Goal: Task Accomplishment & Management: Manage account settings

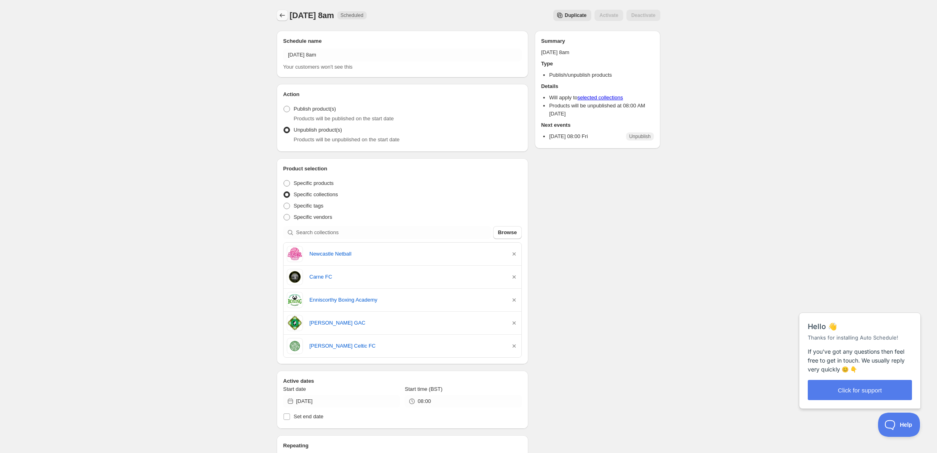
click at [282, 13] on icon "Schedules" at bounding box center [282, 15] width 8 height 8
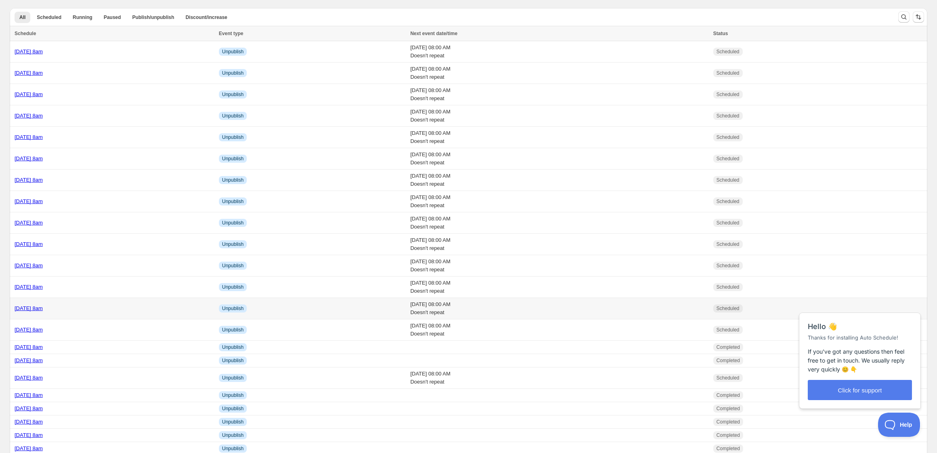
click at [100, 304] on td "[DATE] 8am" at bounding box center [113, 308] width 207 height 21
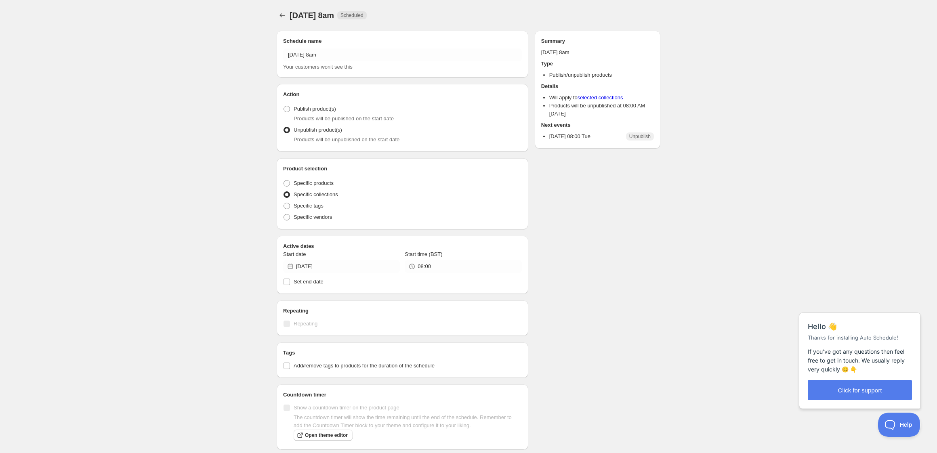
radio input "true"
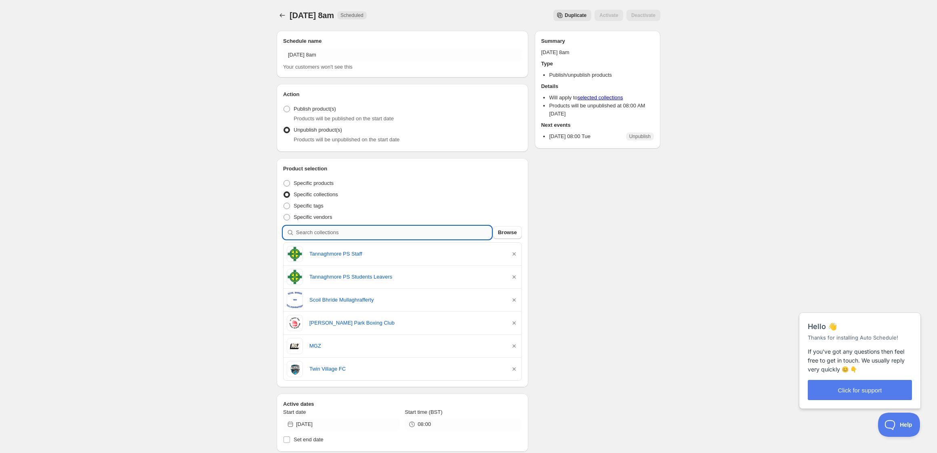
click at [320, 233] on input "search" at bounding box center [394, 232] width 196 height 13
type input "t"
click at [283, 17] on icon "Schedules" at bounding box center [282, 15] width 8 height 8
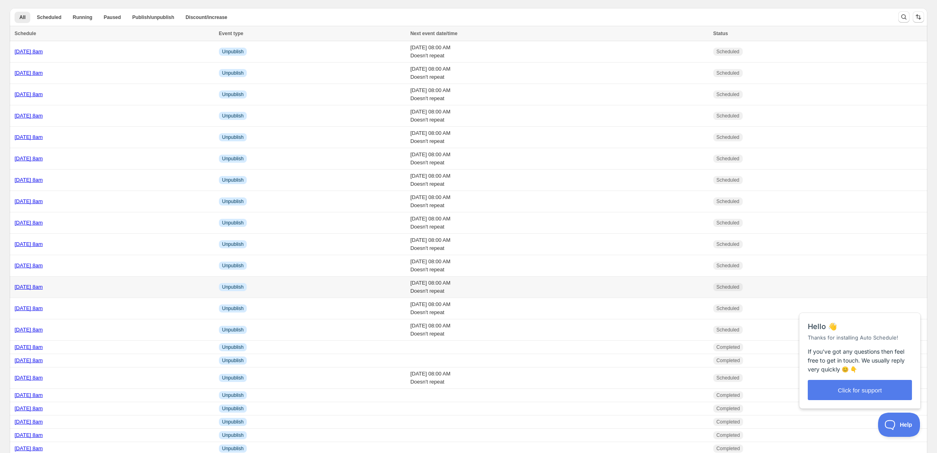
click at [209, 291] on td "[DATE] 8am" at bounding box center [113, 287] width 207 height 21
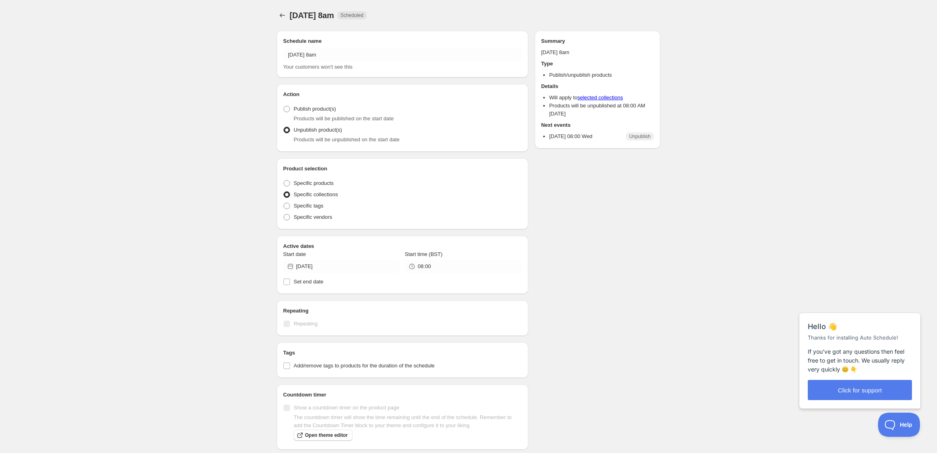
radio input "true"
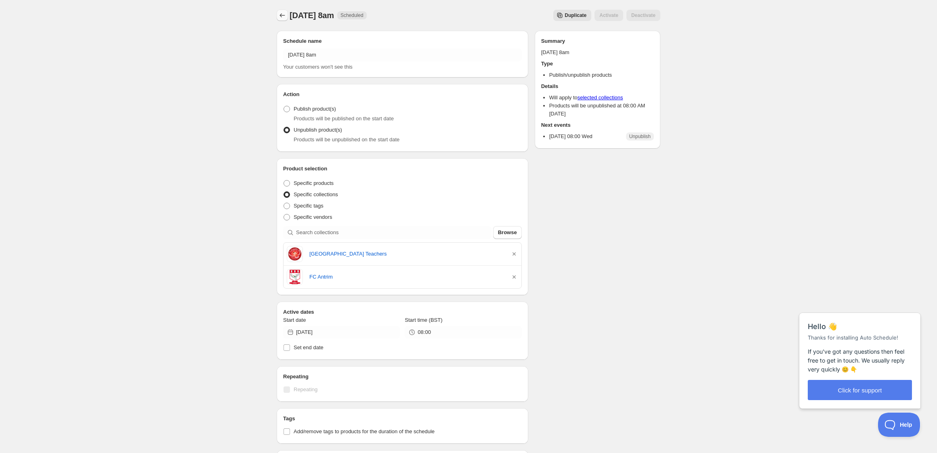
click at [282, 17] on icon "Schedules" at bounding box center [282, 15] width 8 height 8
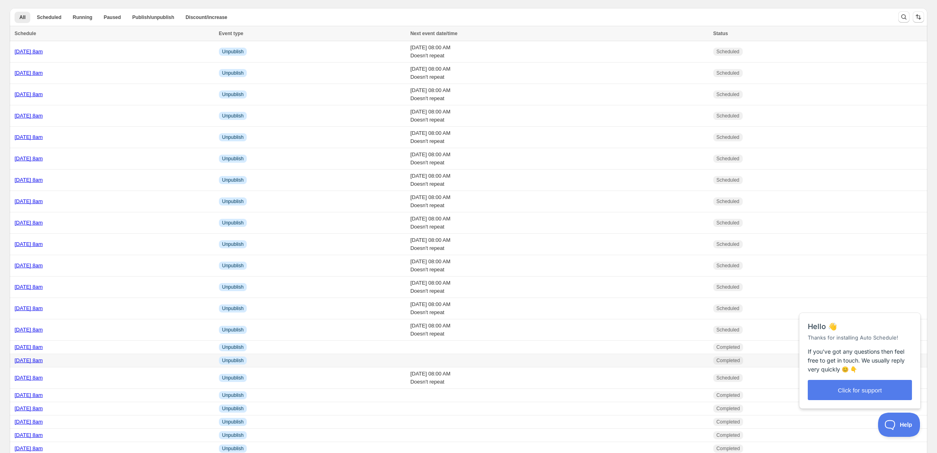
click at [165, 359] on div "[DATE] 8am" at bounding box center [115, 361] width 200 height 8
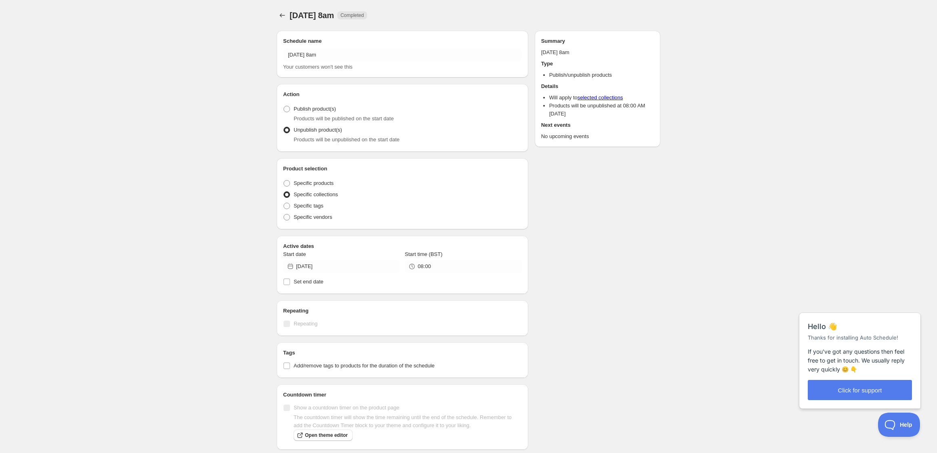
radio input "true"
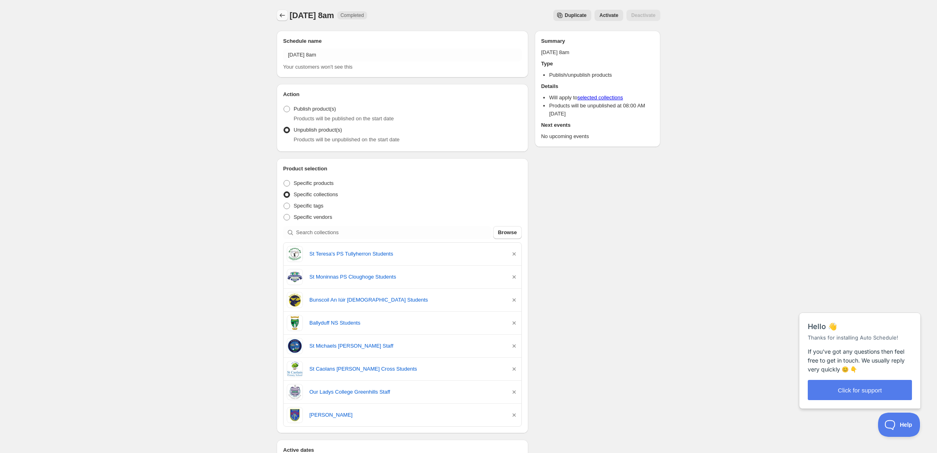
click at [278, 17] on button "Schedules" at bounding box center [282, 15] width 11 height 11
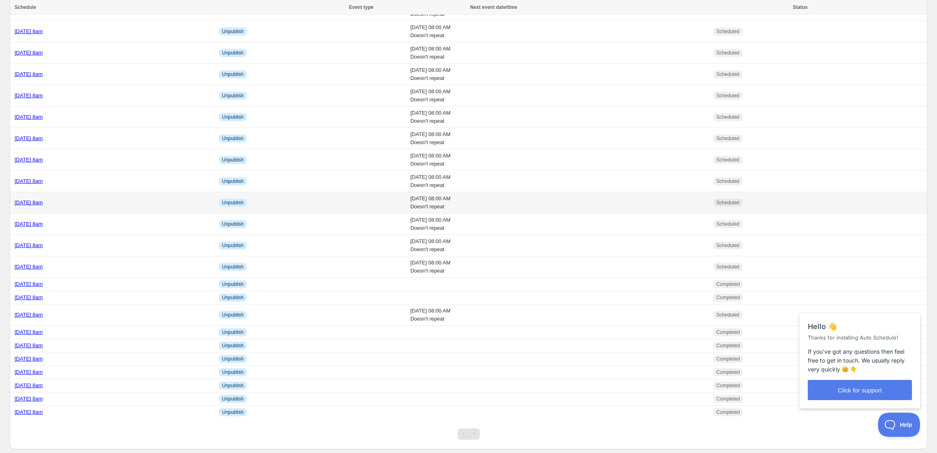
scroll to position [66, 0]
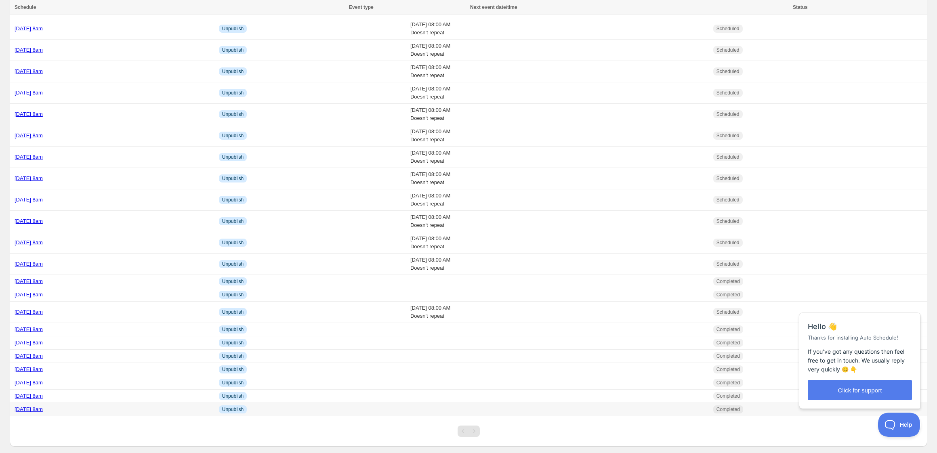
click at [116, 413] on div "[DATE] 8am" at bounding box center [115, 410] width 200 height 8
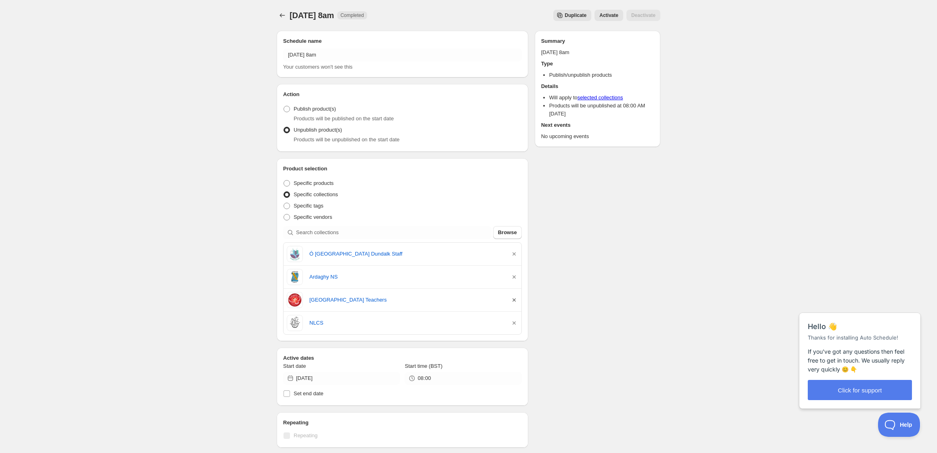
click at [515, 300] on icon "button" at bounding box center [514, 300] width 8 height 8
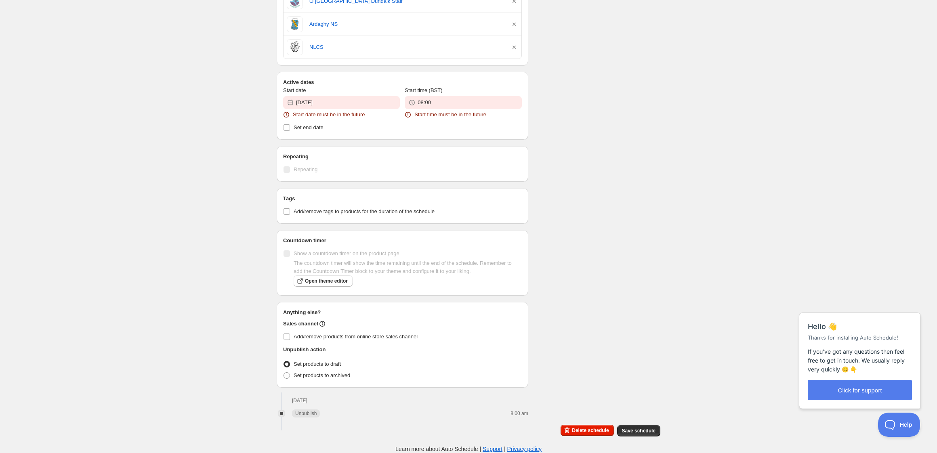
scroll to position [315, 0]
click at [594, 429] on span "Delete schedule" at bounding box center [590, 430] width 37 height 6
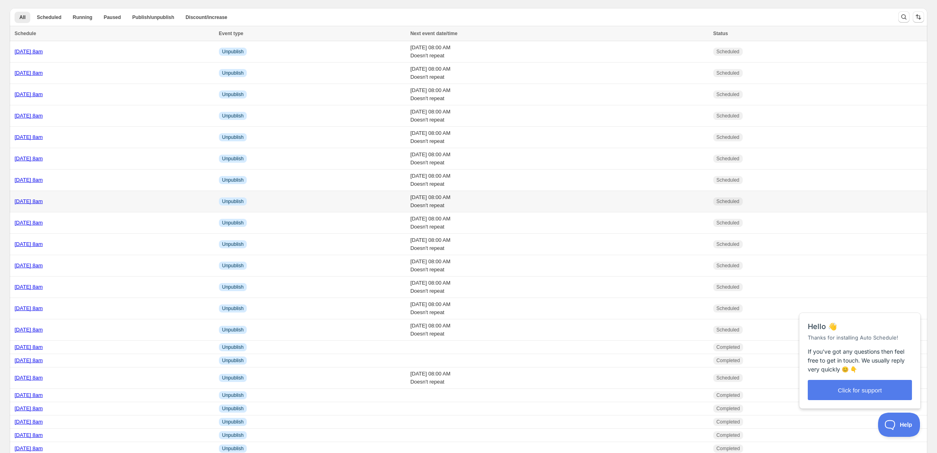
click at [153, 201] on div "[DATE] 8am" at bounding box center [115, 202] width 200 height 8
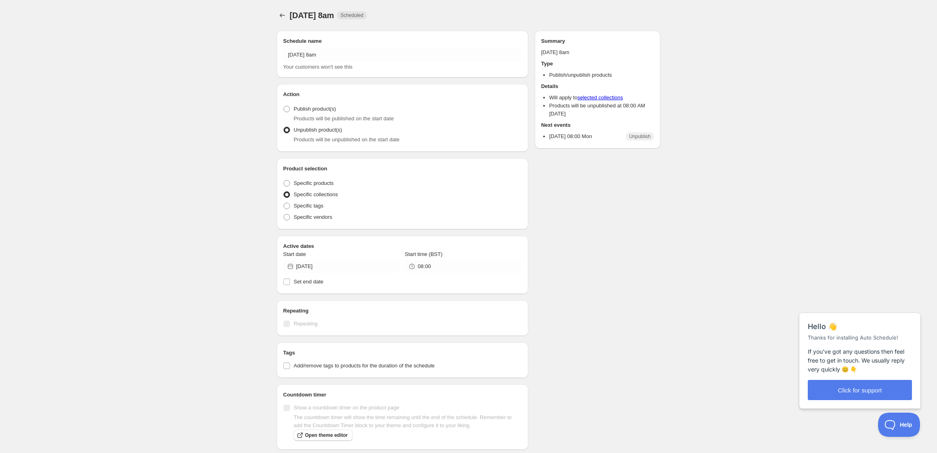
radio input "true"
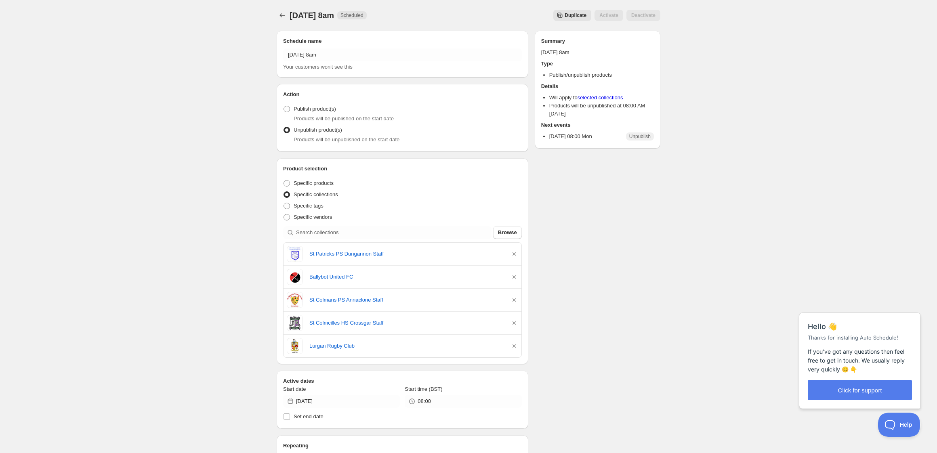
click at [565, 17] on span "Duplicate" at bounding box center [576, 15] width 22 height 6
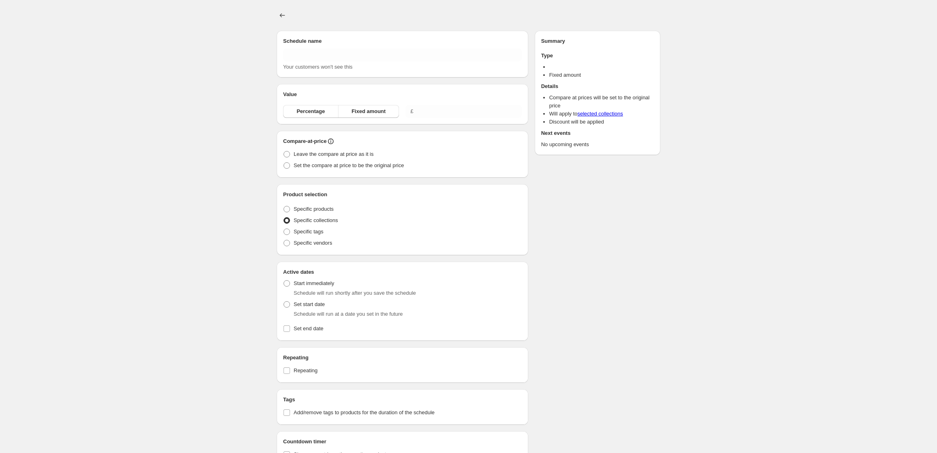
type input "Copy of Monday 22nd September @ 8am"
radio input "true"
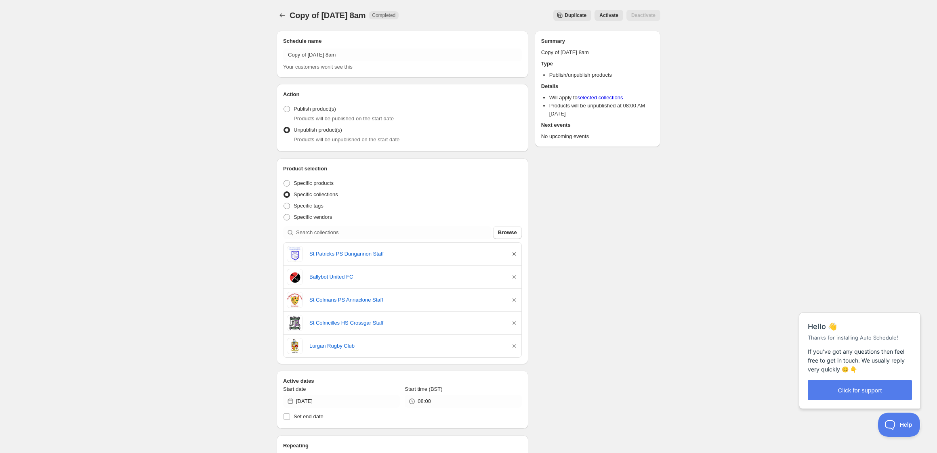
click at [516, 253] on icon "button" at bounding box center [514, 254] width 8 height 8
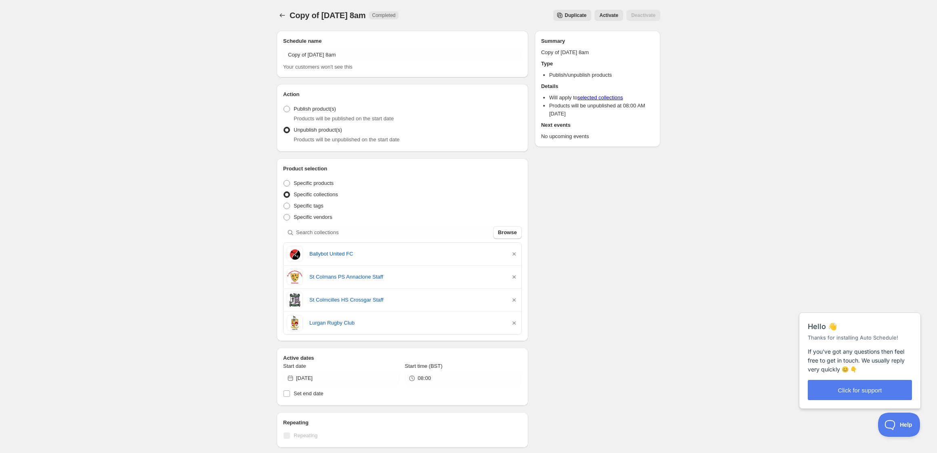
click at [516, 253] on icon "button" at bounding box center [514, 254] width 8 height 8
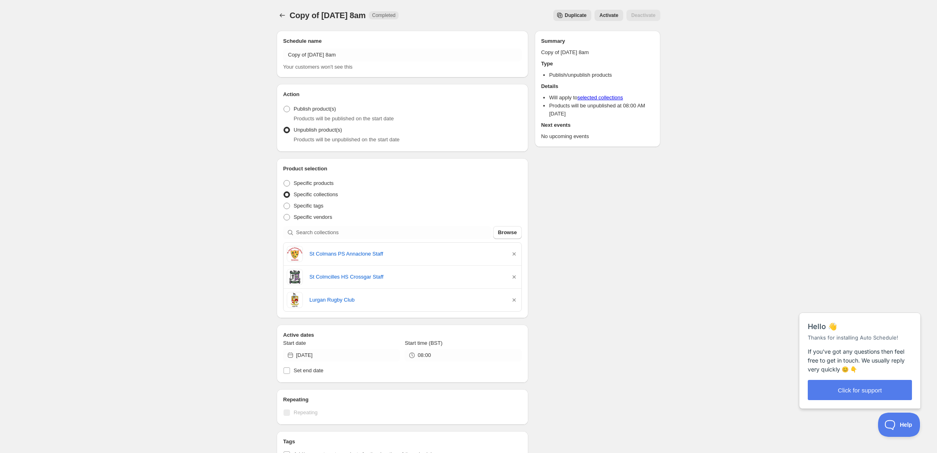
click at [516, 253] on icon "button" at bounding box center [514, 254] width 8 height 8
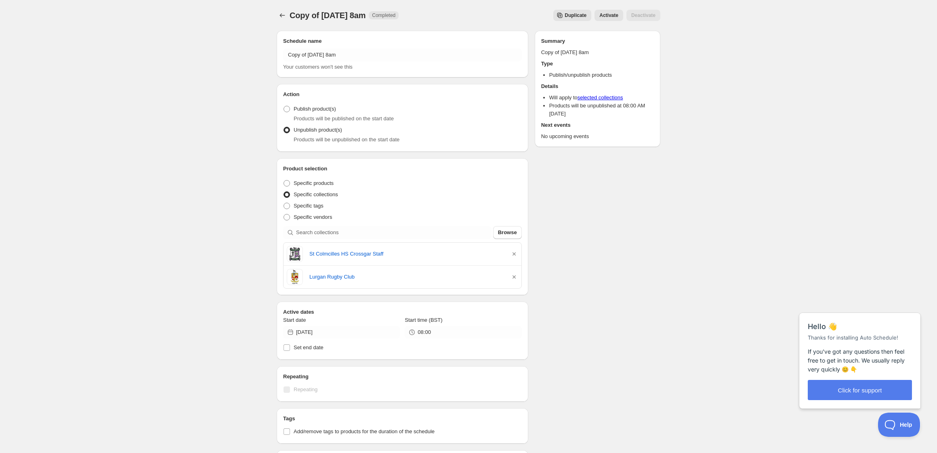
click at [516, 253] on icon "button" at bounding box center [514, 254] width 8 height 8
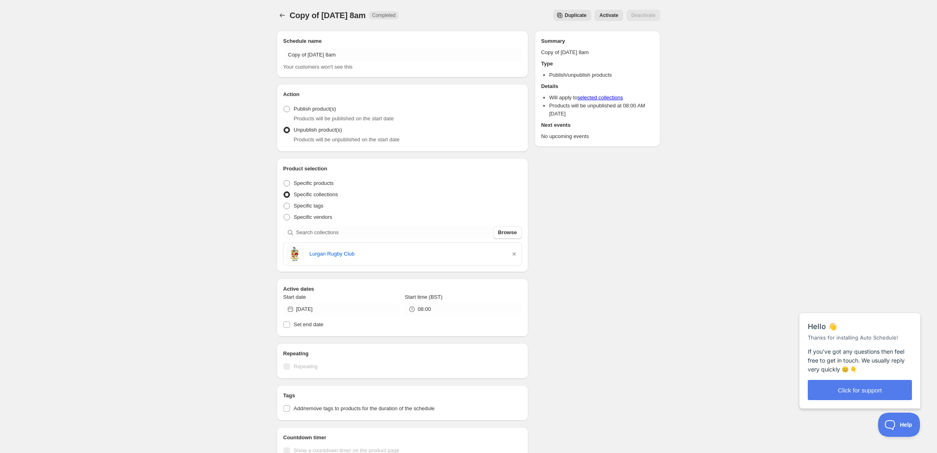
click at [516, 253] on icon "button" at bounding box center [514, 254] width 8 height 8
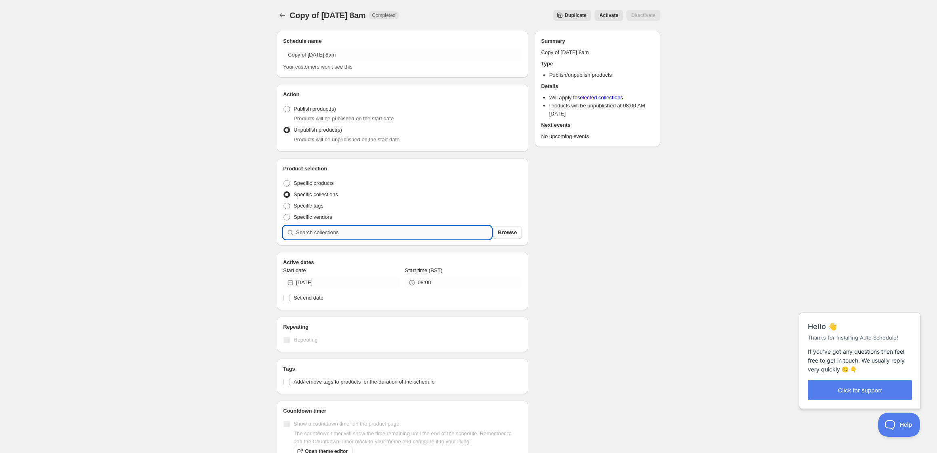
click at [435, 232] on input "search" at bounding box center [394, 232] width 196 height 13
type input "s"
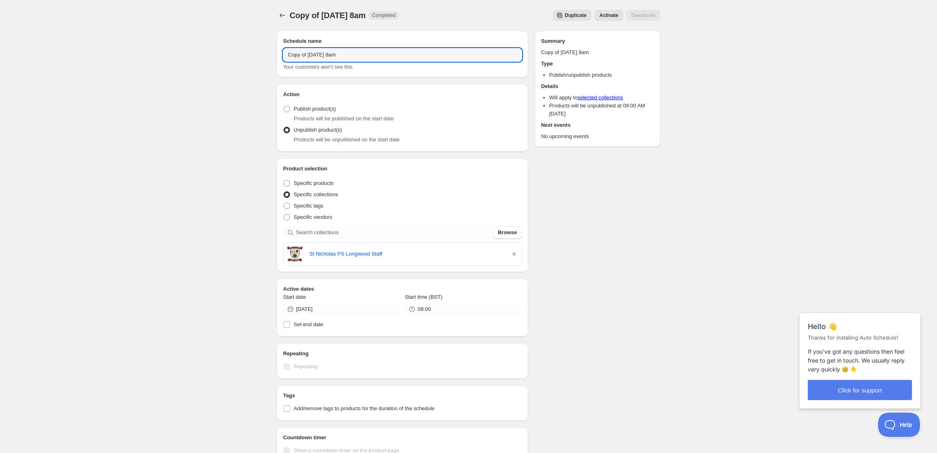
drag, startPoint x: 255, startPoint y: 48, endPoint x: 250, endPoint y: 47, distance: 5.3
click at [250, 47] on div "Copy of Monday 22nd September @ 8am. This page is ready Copy of Monday 22nd Sep…" at bounding box center [468, 310] width 937 height 620
click at [315, 54] on input "[DATE] 8am" at bounding box center [402, 54] width 239 height 13
type input "[DATE] 8am"
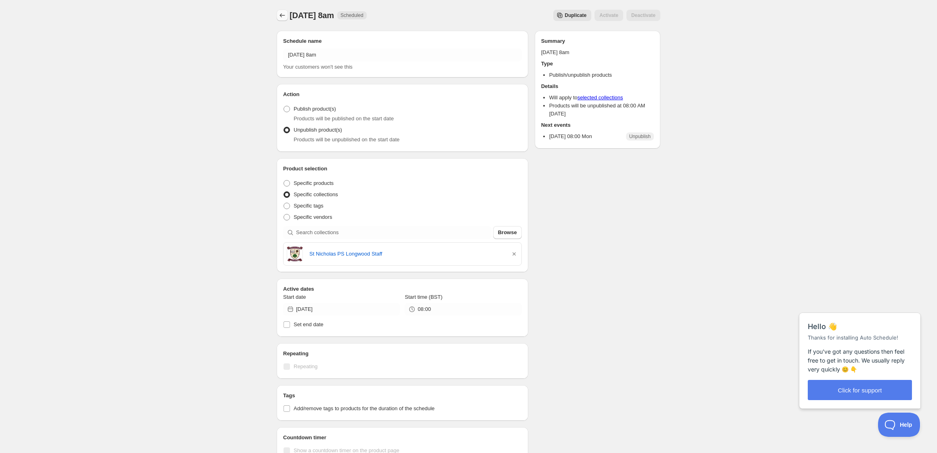
click at [281, 17] on icon "Schedules" at bounding box center [282, 15] width 8 height 8
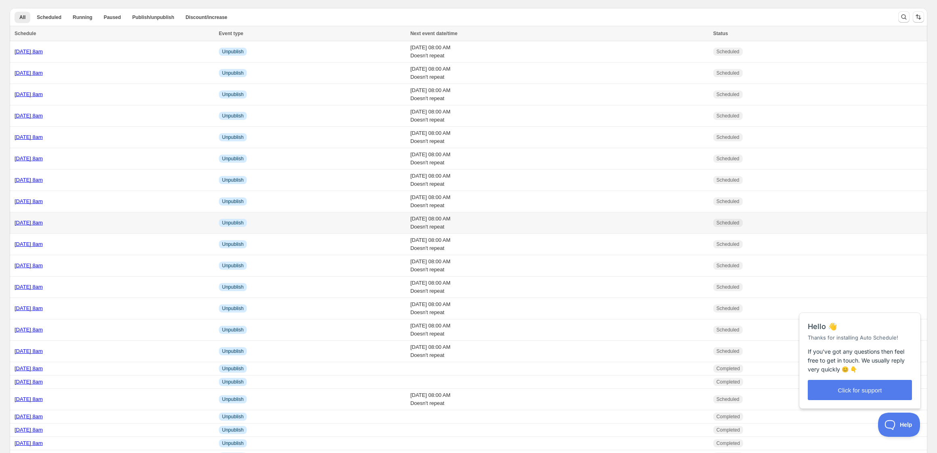
click at [122, 221] on div "[DATE] 8am" at bounding box center [115, 223] width 200 height 8
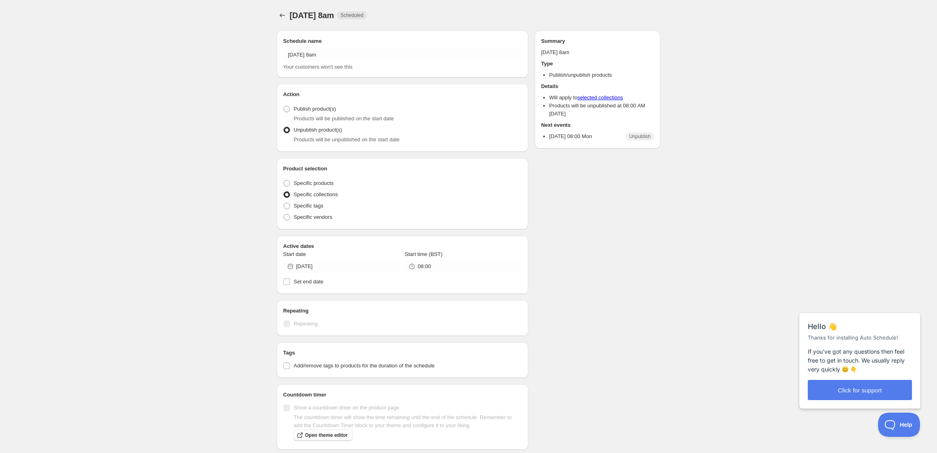
radio input "true"
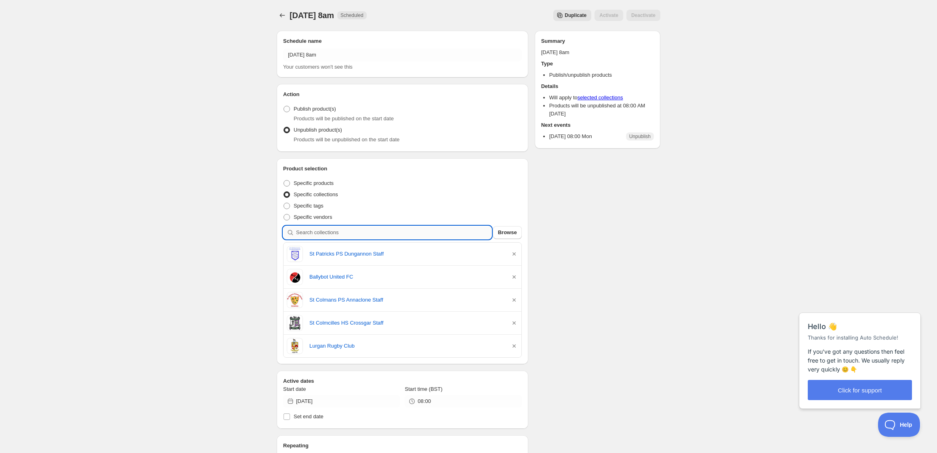
click at [343, 234] on input "search" at bounding box center [394, 232] width 196 height 13
type input "s"
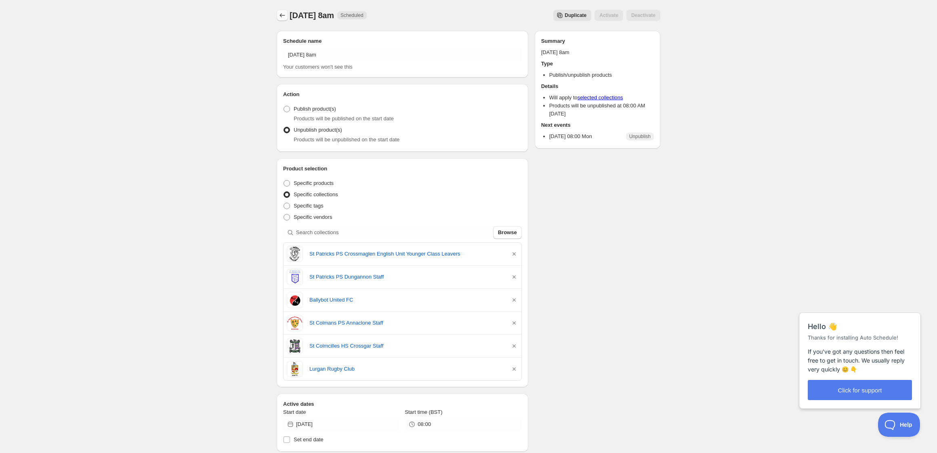
click at [282, 14] on icon "Schedules" at bounding box center [282, 15] width 8 height 8
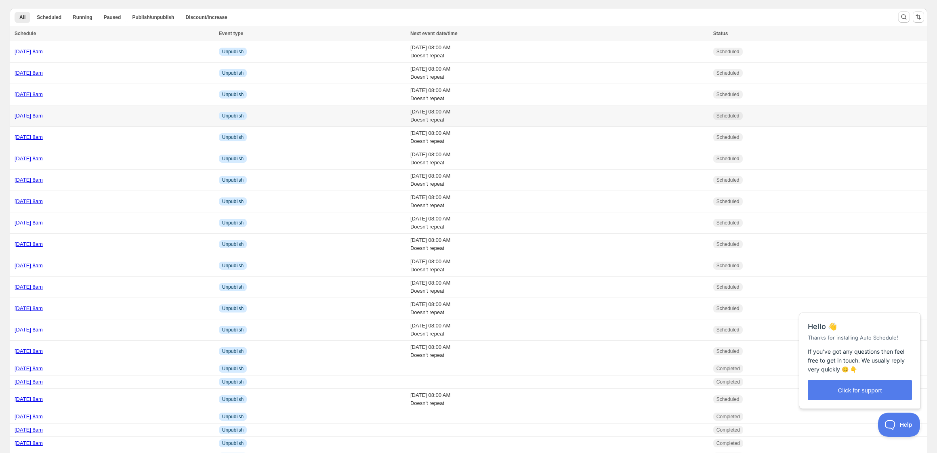
click at [142, 114] on div "[DATE] 8am" at bounding box center [115, 116] width 200 height 8
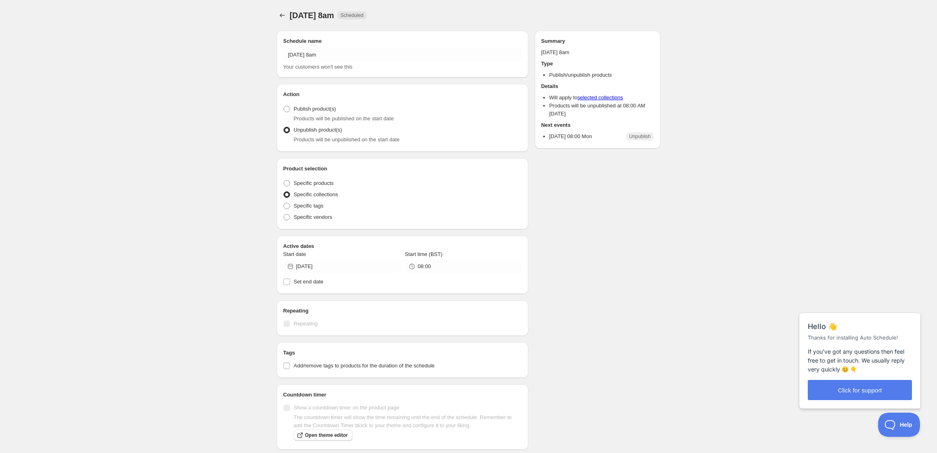
radio input "true"
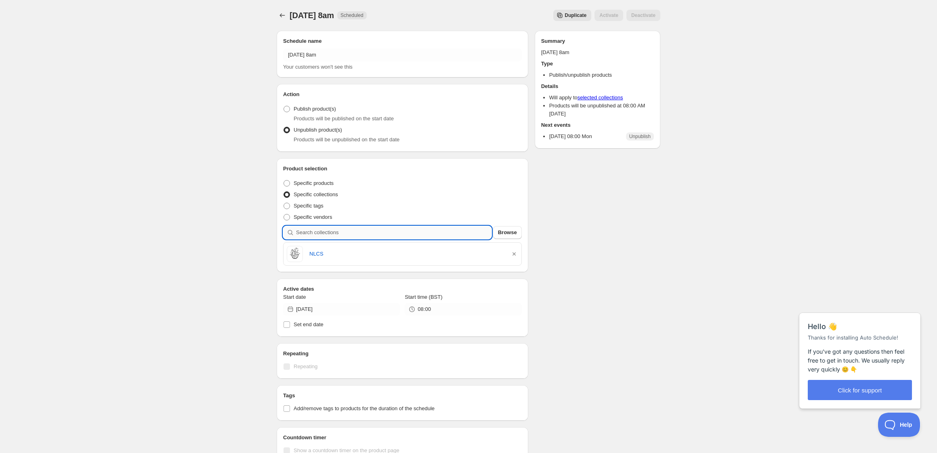
click at [365, 238] on input "search" at bounding box center [394, 232] width 196 height 13
click at [279, 15] on icon "Schedules" at bounding box center [282, 15] width 8 height 8
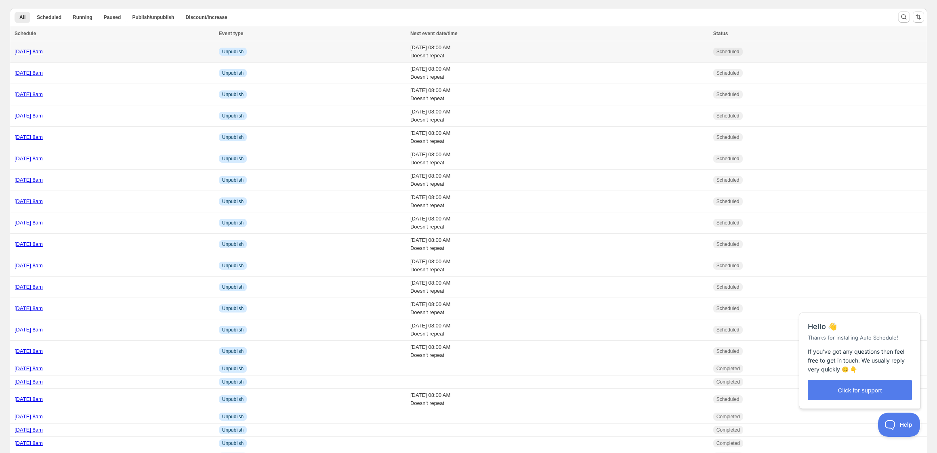
click at [133, 52] on div "[DATE] 8am" at bounding box center [115, 52] width 200 height 8
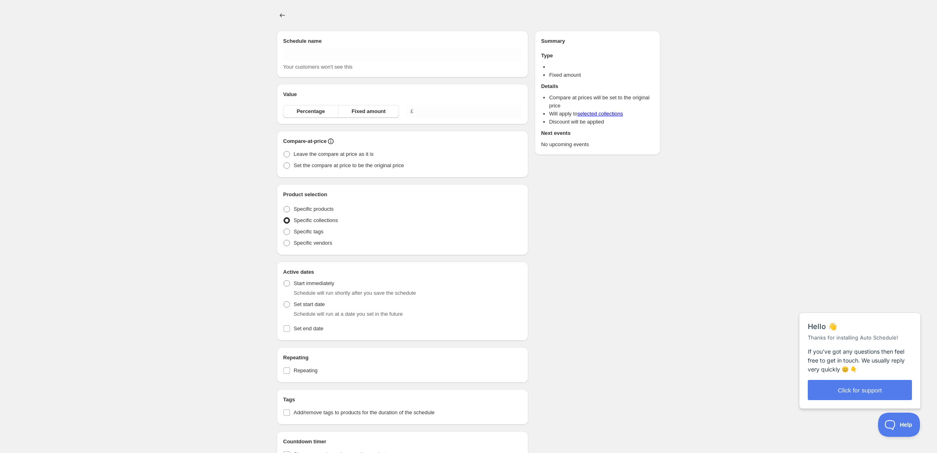
type input "[DATE] 8am"
radio input "true"
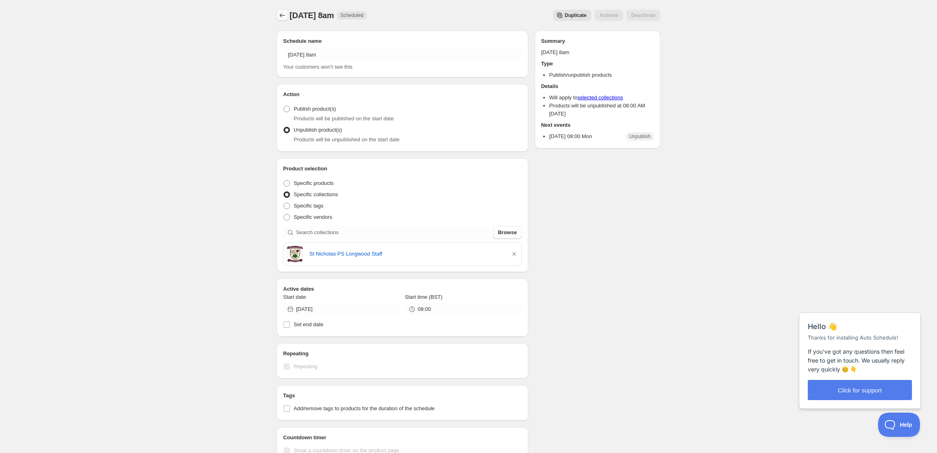
click at [282, 11] on button "Schedules" at bounding box center [282, 15] width 11 height 11
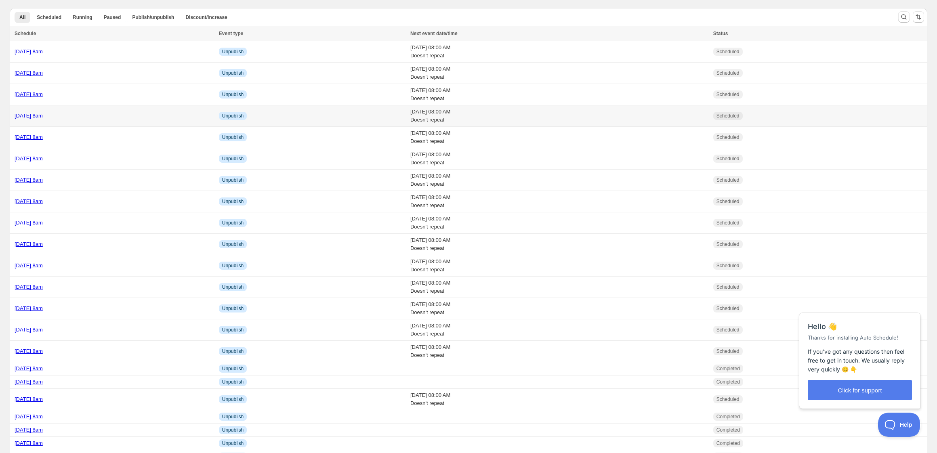
click at [164, 119] on div "[DATE] 8am" at bounding box center [115, 116] width 200 height 8
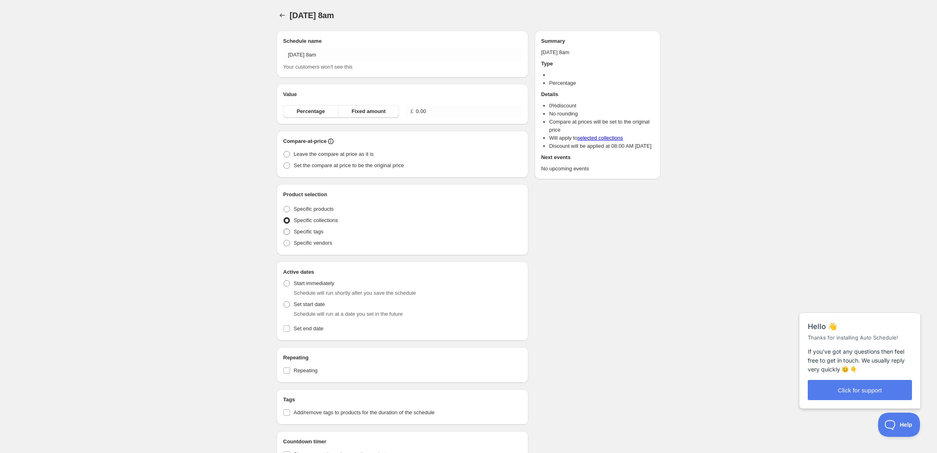
radio input "true"
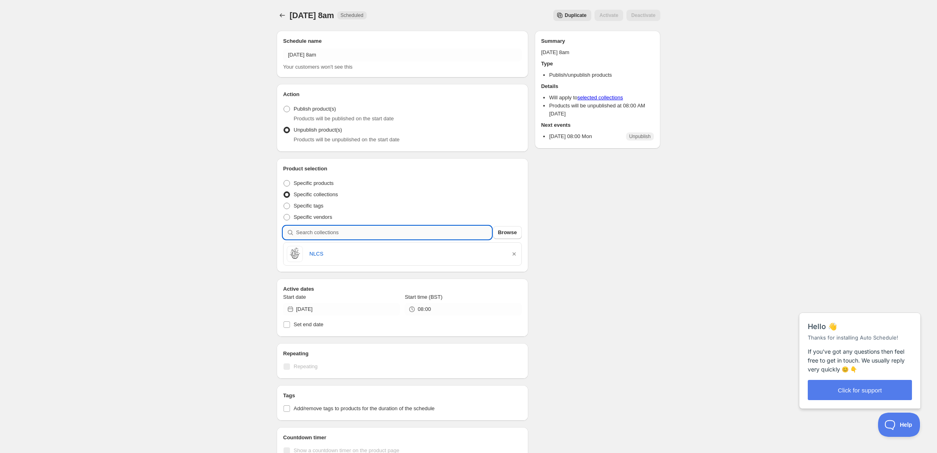
click at [317, 236] on input "search" at bounding box center [394, 232] width 196 height 13
type input "s"
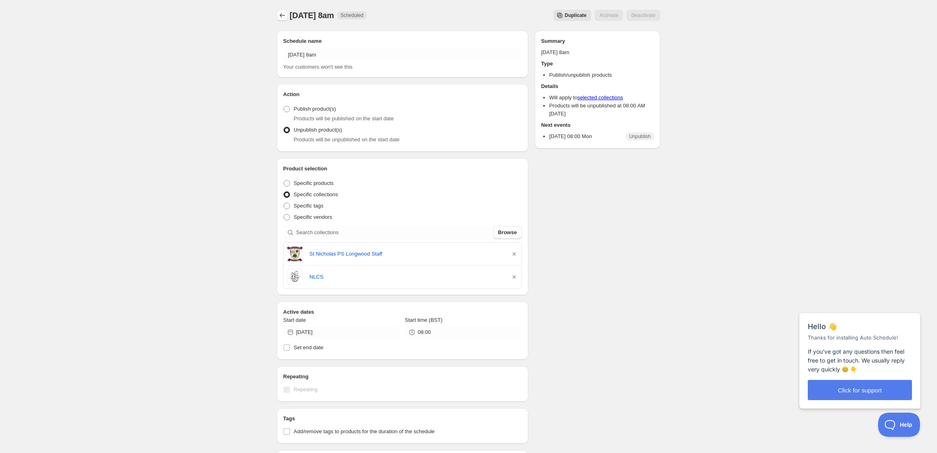
click at [279, 14] on icon "Schedules" at bounding box center [282, 15] width 8 height 8
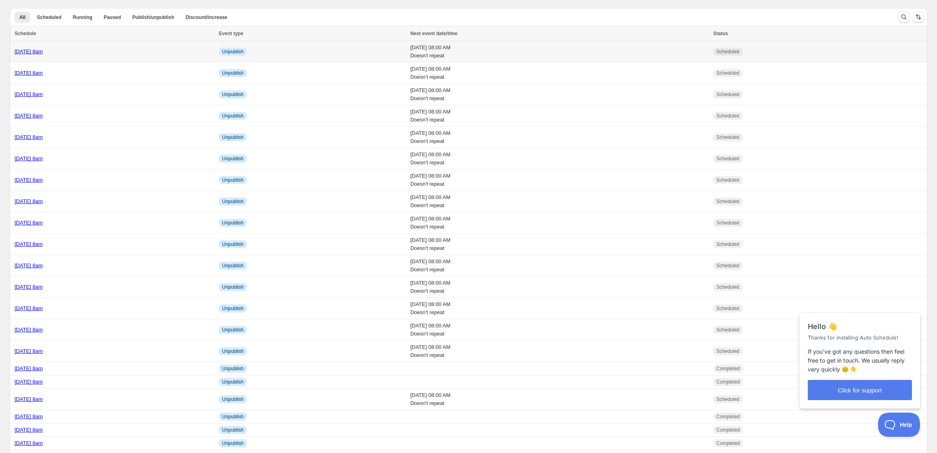
click at [43, 52] on link "[DATE] 8am" at bounding box center [29, 51] width 28 height 6
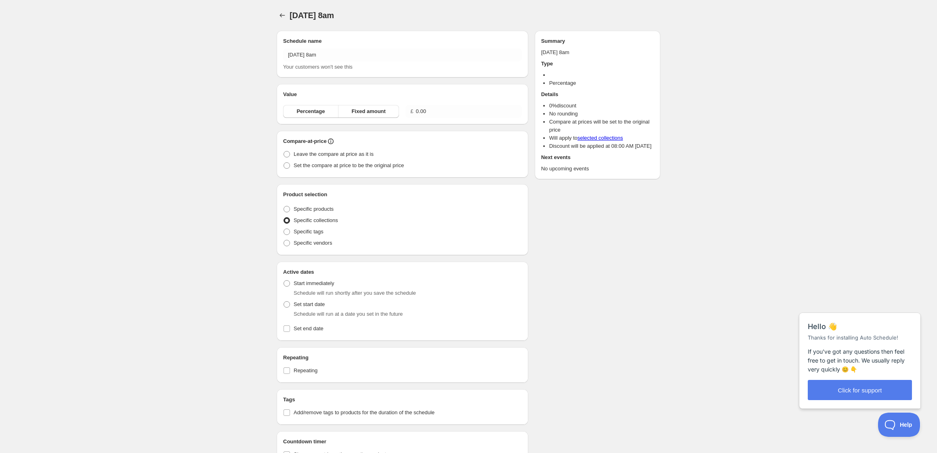
radio input "true"
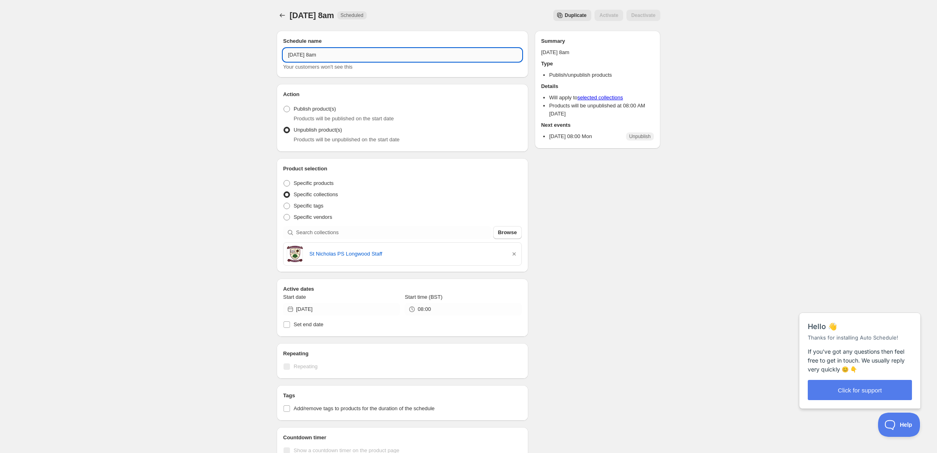
drag, startPoint x: 313, startPoint y: 53, endPoint x: 319, endPoint y: 53, distance: 6.1
click at [313, 53] on input "[DATE] 8am" at bounding box center [402, 54] width 239 height 13
type input "Monday 6th October @ 8am"
click at [514, 255] on icon "button" at bounding box center [514, 253] width 3 height 3
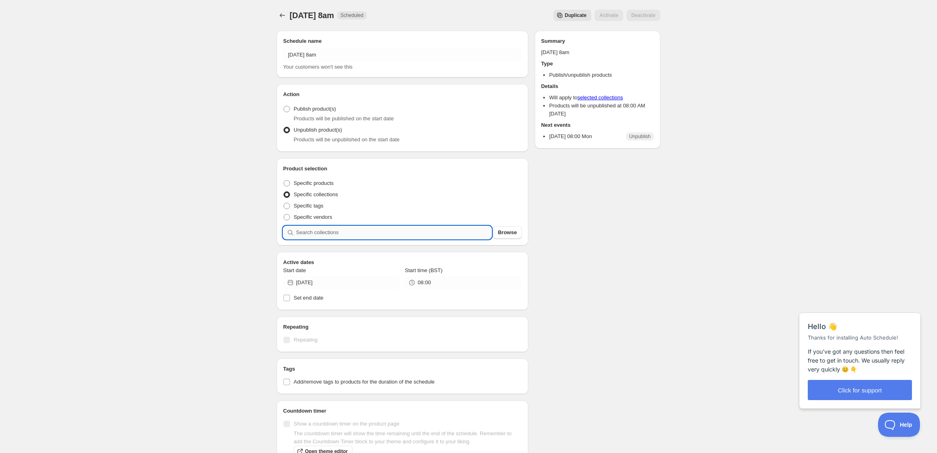
click at [374, 236] on input "search" at bounding box center [394, 232] width 196 height 13
type input "s"
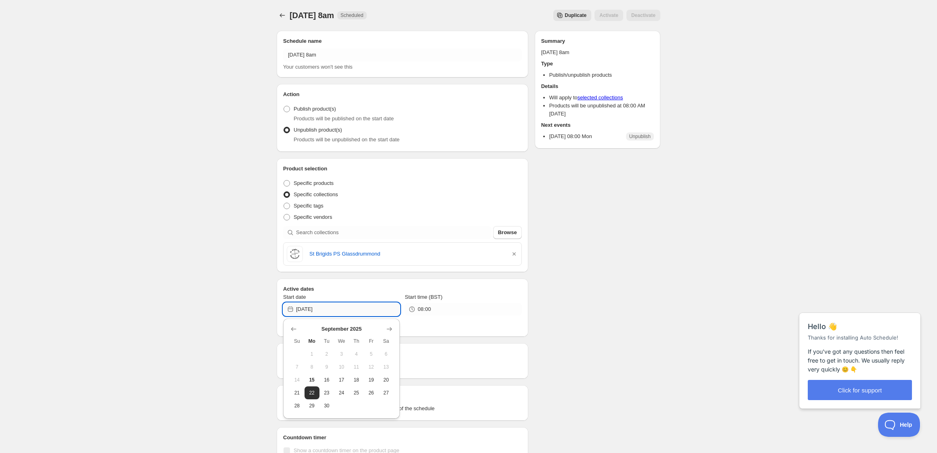
click at [349, 307] on input "[DATE]" at bounding box center [348, 309] width 104 height 13
click at [388, 327] on icon "Show next month, October 2025" at bounding box center [389, 329] width 8 height 8
click at [312, 367] on span "6" at bounding box center [312, 367] width 8 height 6
type input "2025-10-06"
